Goal: Information Seeking & Learning: Compare options

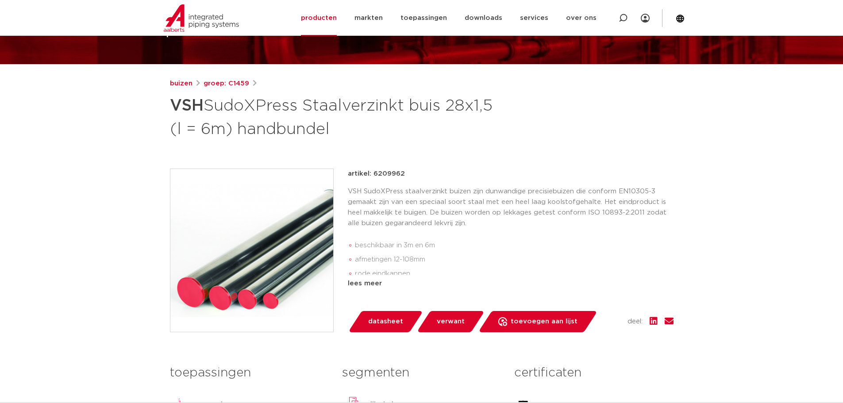
scroll to position [78, 0]
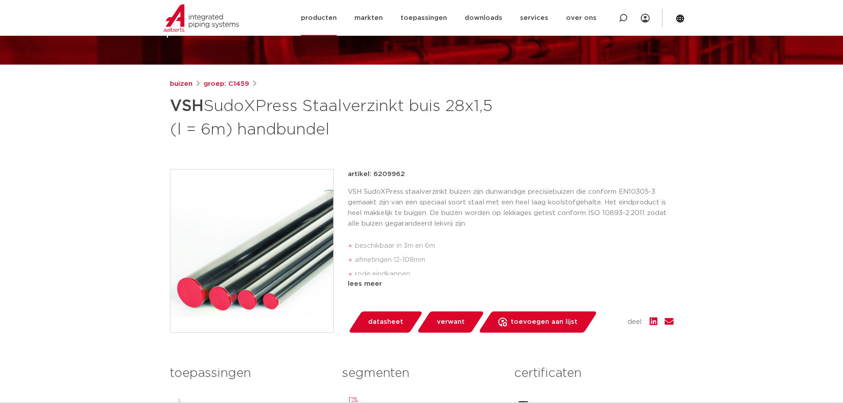
drag, startPoint x: 339, startPoint y: 16, endPoint x: 347, endPoint y: 26, distance: 12.9
click at [337, 16] on link "producten" at bounding box center [319, 18] width 36 height 36
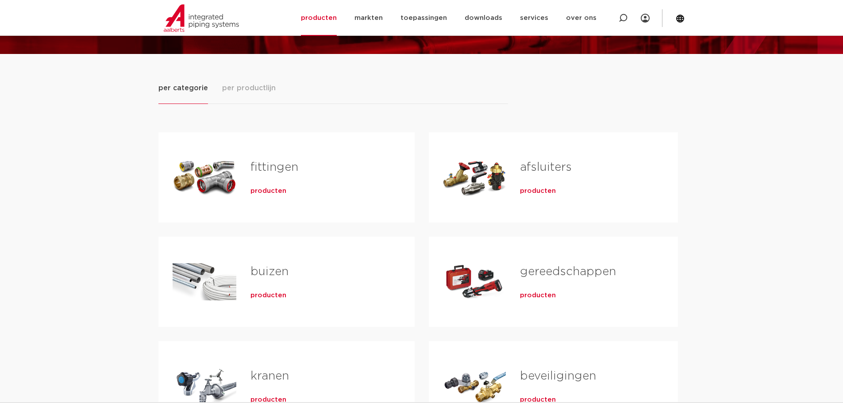
drag, startPoint x: 262, startPoint y: 295, endPoint x: 269, endPoint y: 296, distance: 7.1
click at [263, 295] on span "producten" at bounding box center [268, 295] width 36 height 9
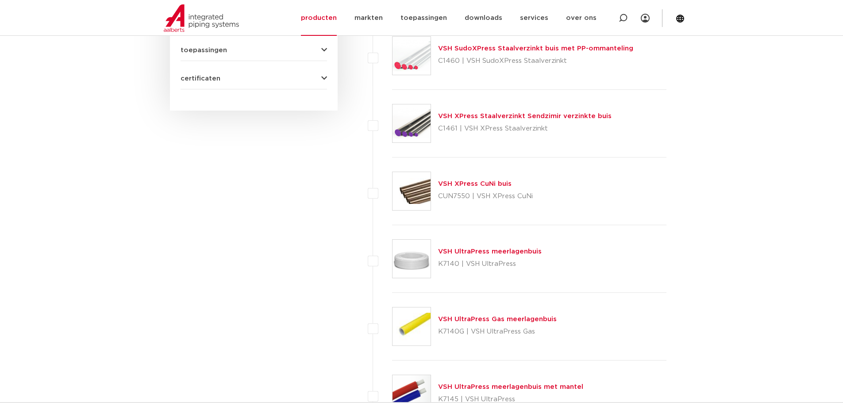
scroll to position [487, 0]
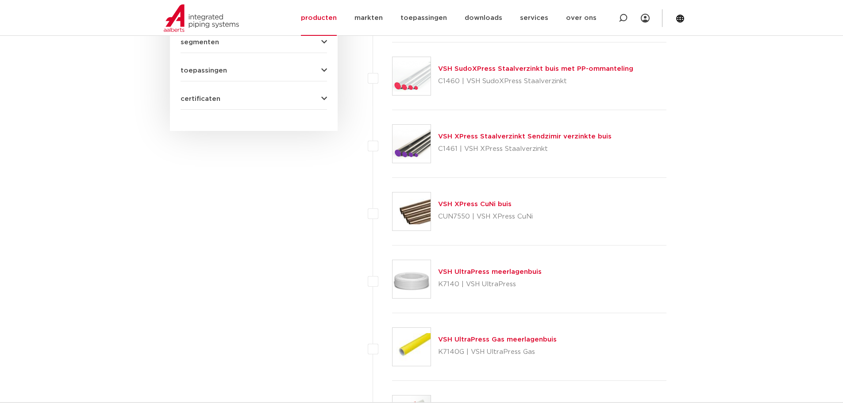
click at [477, 135] on link "VSH XPress Staalverzinkt Sendzimir verzinkte buis" at bounding box center [524, 136] width 173 height 7
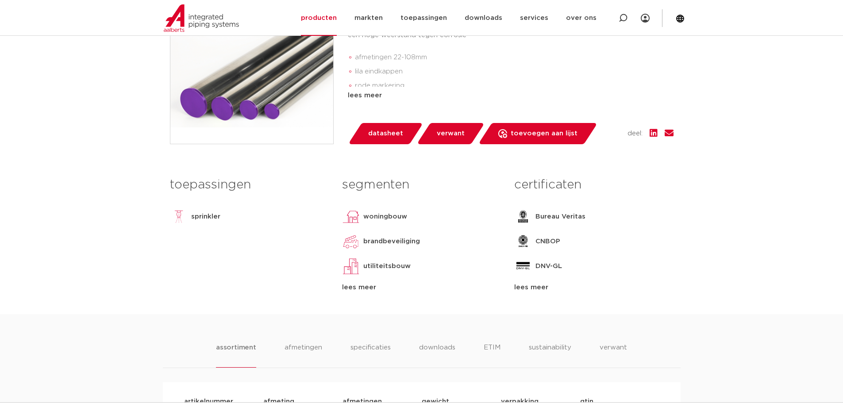
scroll to position [221, 0]
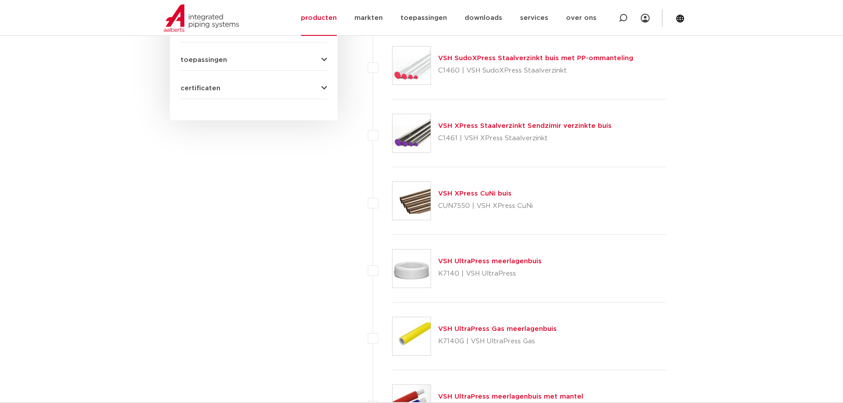
click at [470, 194] on link "VSH XPress CuNi buis" at bounding box center [474, 193] width 73 height 7
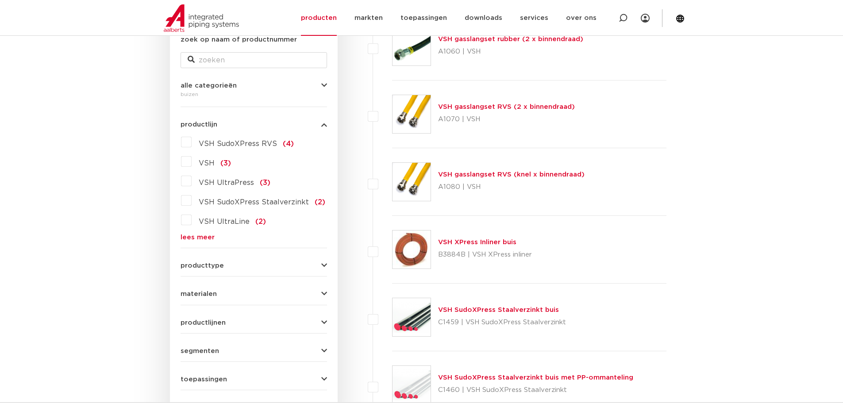
scroll to position [277, 0]
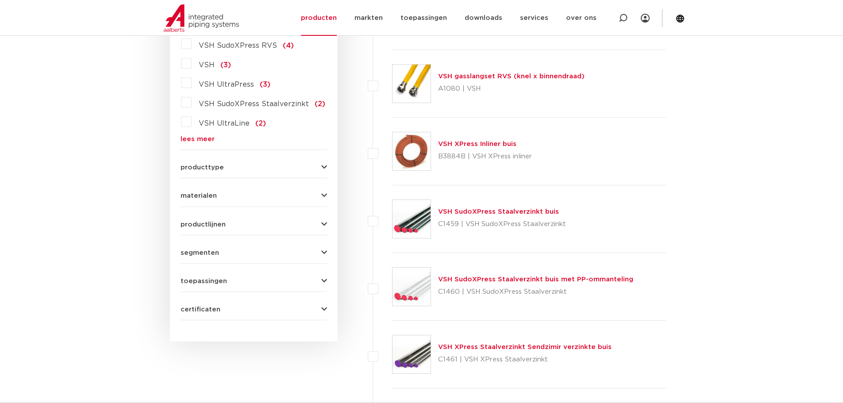
click at [491, 213] on link "VSH SudoXPress Staalverzinkt buis" at bounding box center [498, 211] width 121 height 7
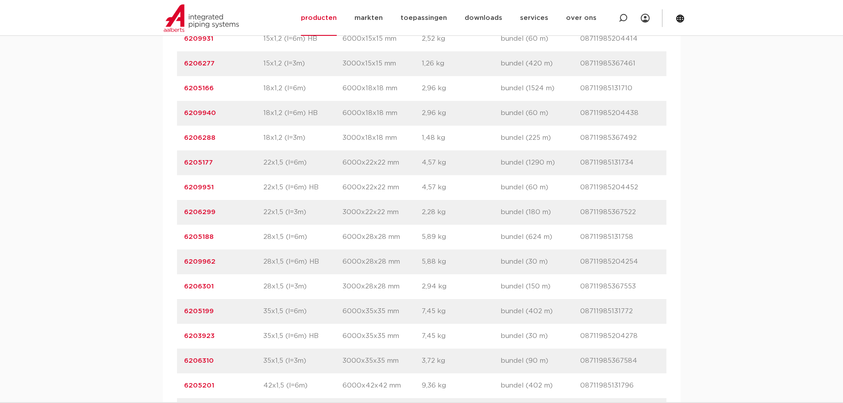
scroll to position [752, 0]
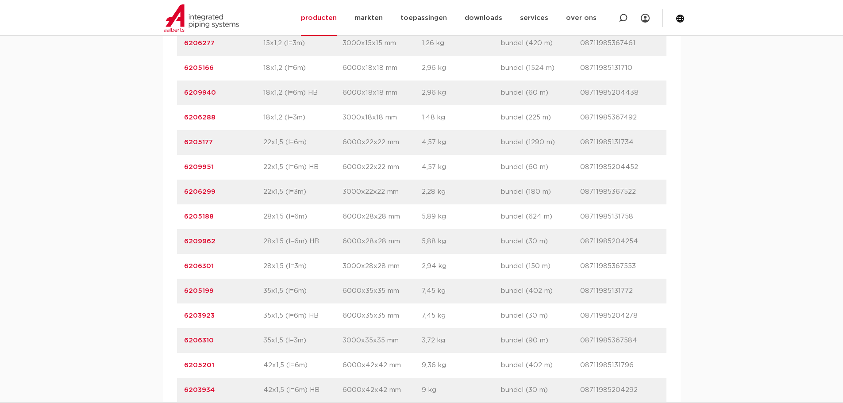
drag, startPoint x: 219, startPoint y: 242, endPoint x: 183, endPoint y: 240, distance: 36.8
click at [183, 240] on div "artikelnummer 6209962 afmeting 28x1,5 (l=6m) HB [GEOGRAPHIC_DATA] 6000x28x28 mm…" at bounding box center [421, 241] width 489 height 25
copy link "6209962"
drag, startPoint x: 216, startPoint y: 218, endPoint x: 180, endPoint y: 213, distance: 36.2
click at [180, 213] on div "artikelnummer 6205188 afmeting 28x1,5 (l=6m) [GEOGRAPHIC_DATA] 6000x28x28 mm ge…" at bounding box center [421, 216] width 489 height 25
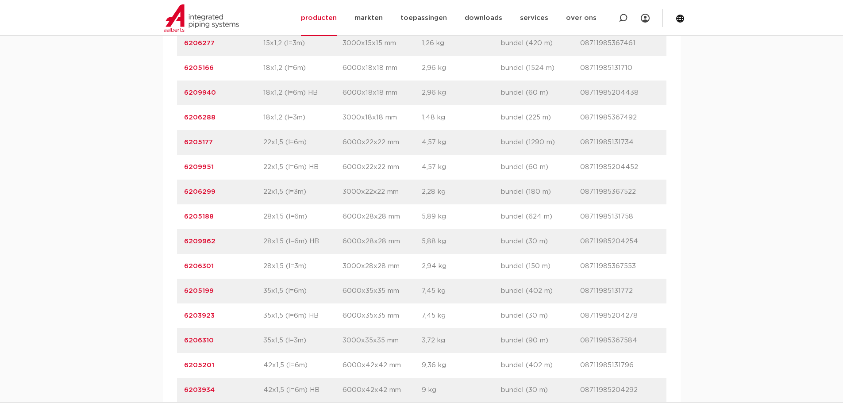
copy link "6205188"
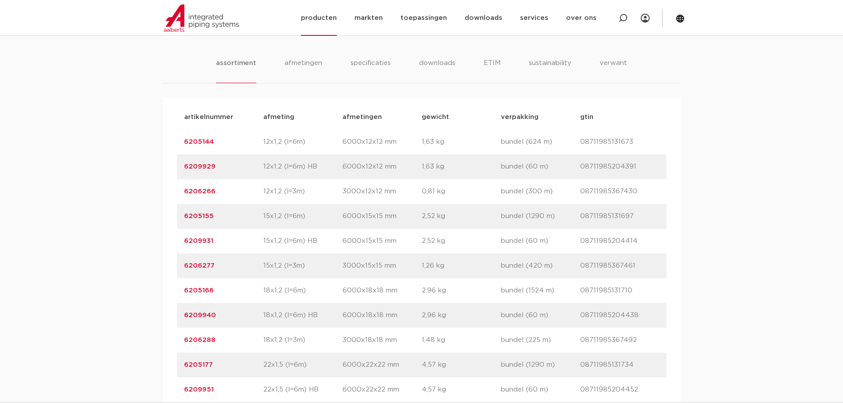
scroll to position [487, 0]
